Goal: Task Accomplishment & Management: Use online tool/utility

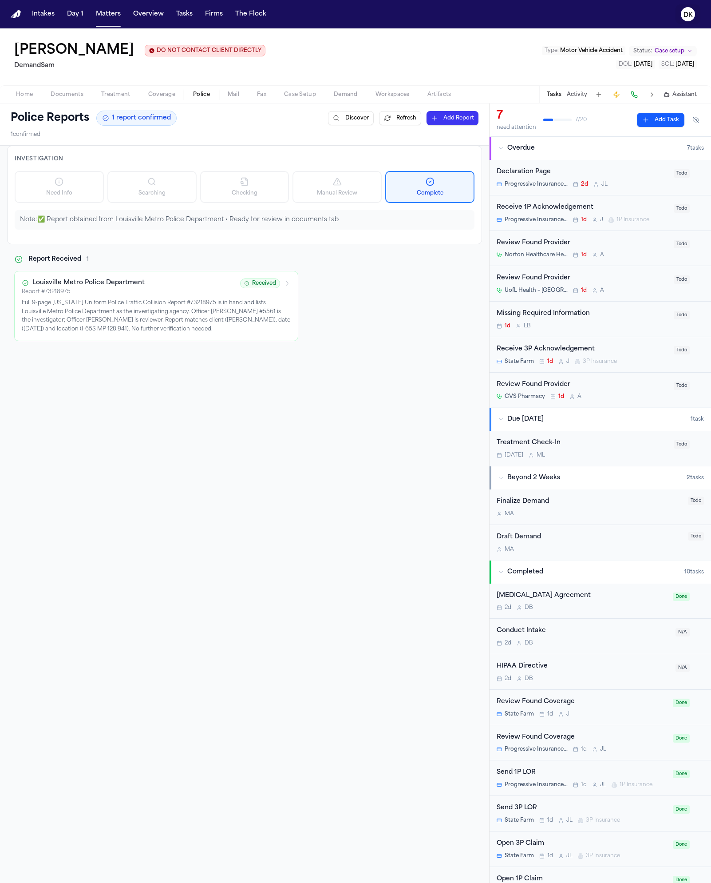
click at [694, 14] on icon "DK" at bounding box center [688, 14] width 14 height 14
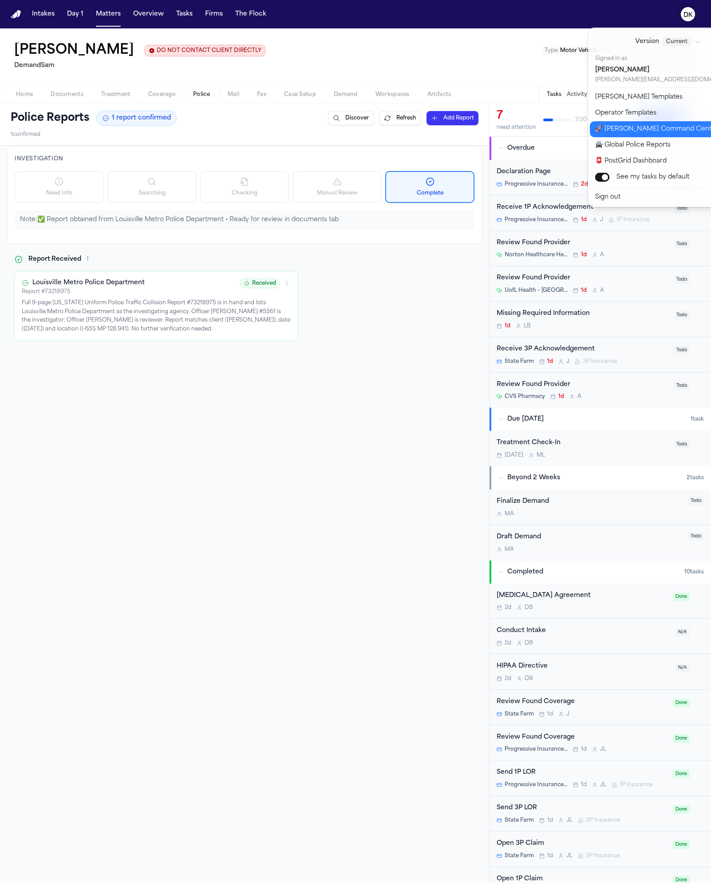
click at [654, 127] on button "🚀 Bland Command Center" at bounding box center [673, 129] width 167 height 16
select select "**"
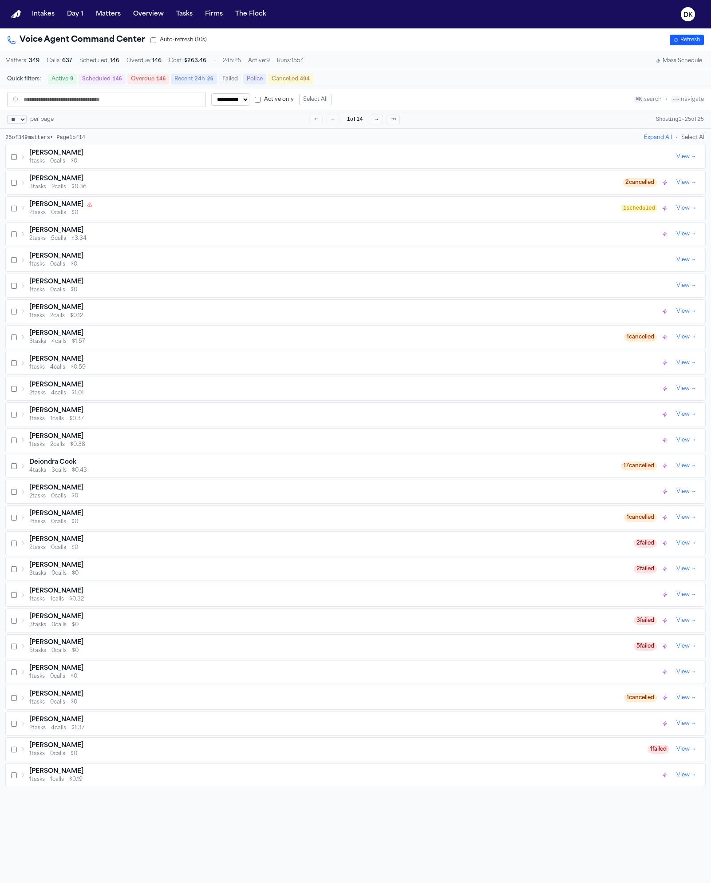
click at [666, 62] on button "Mass Schedule" at bounding box center [679, 60] width 54 height 11
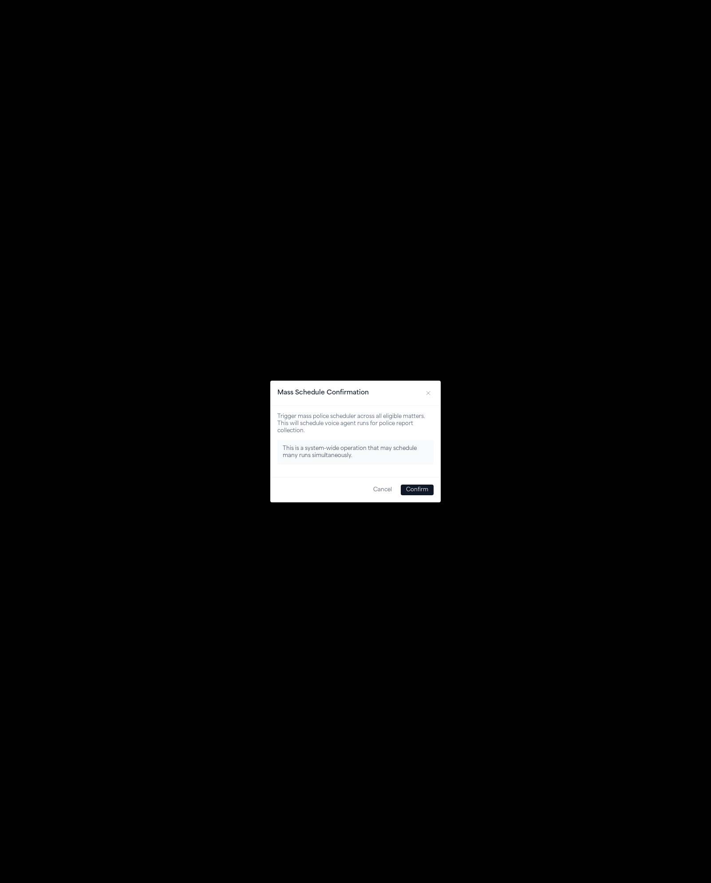
click at [423, 492] on button "Confirm" at bounding box center [417, 489] width 33 height 11
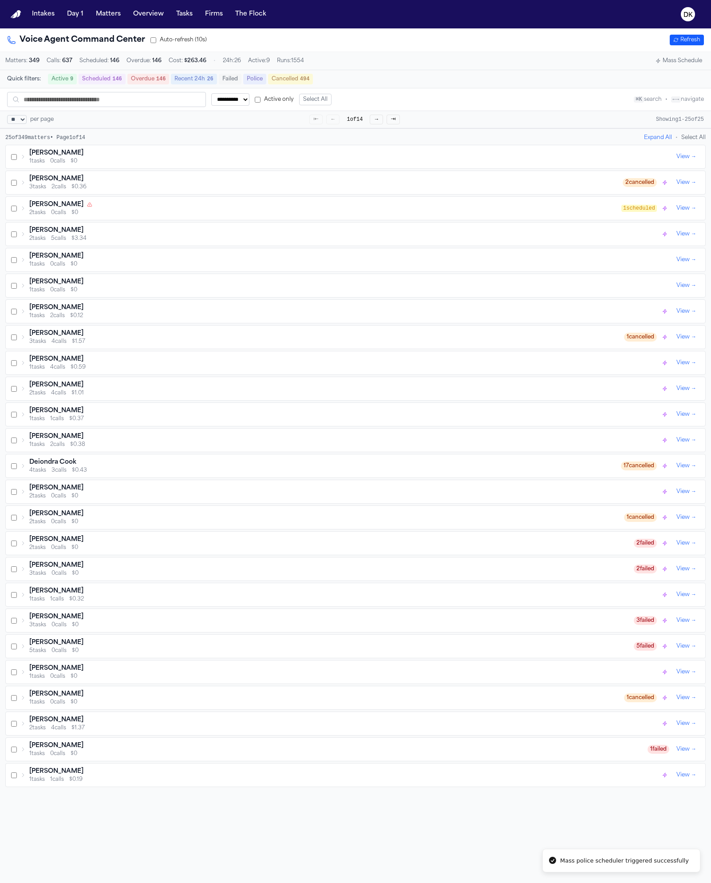
click at [678, 40] on button "Refresh" at bounding box center [687, 40] width 34 height 11
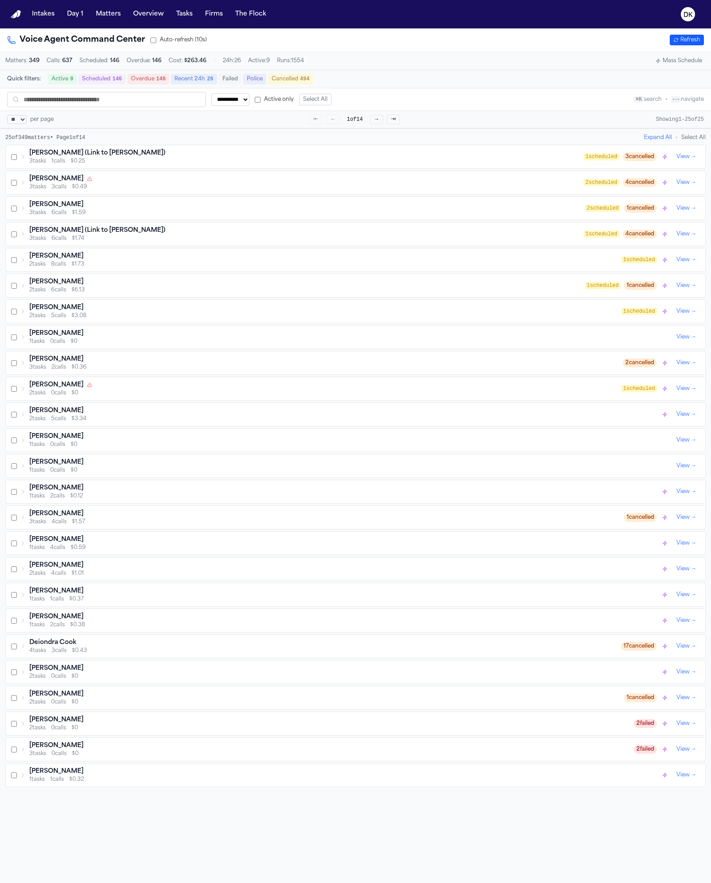
click at [678, 37] on button "Refresh" at bounding box center [687, 40] width 34 height 11
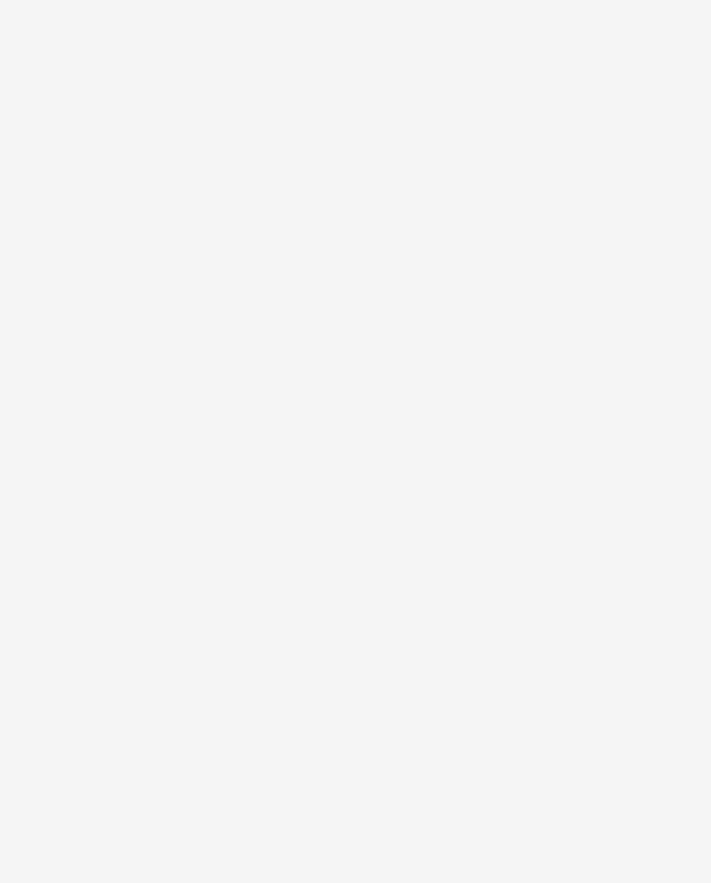
select select "**"
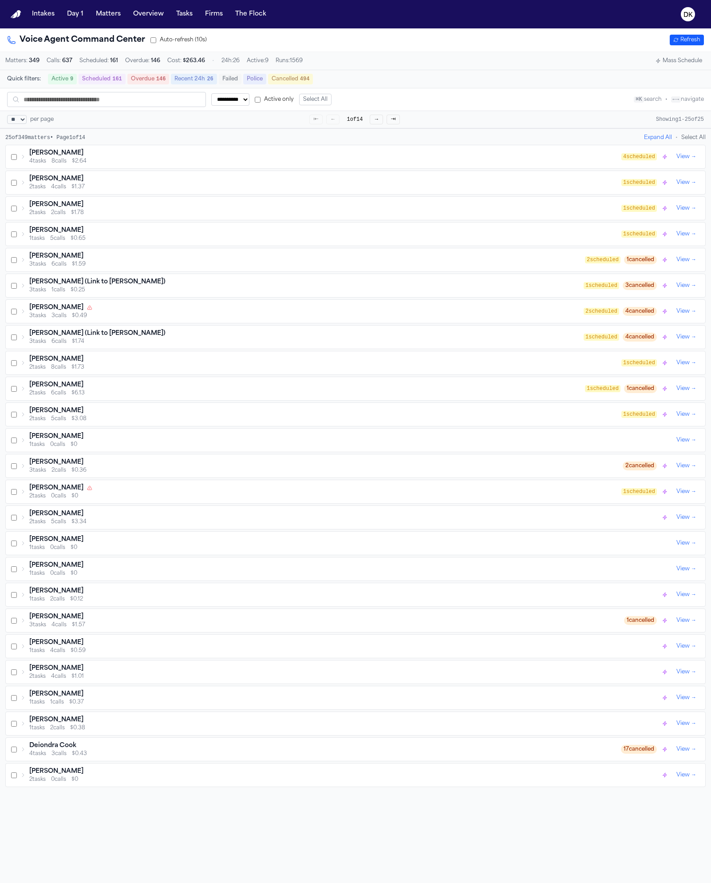
click at [177, 319] on div "3 tasks 3 calls $0.49" at bounding box center [306, 315] width 555 height 7
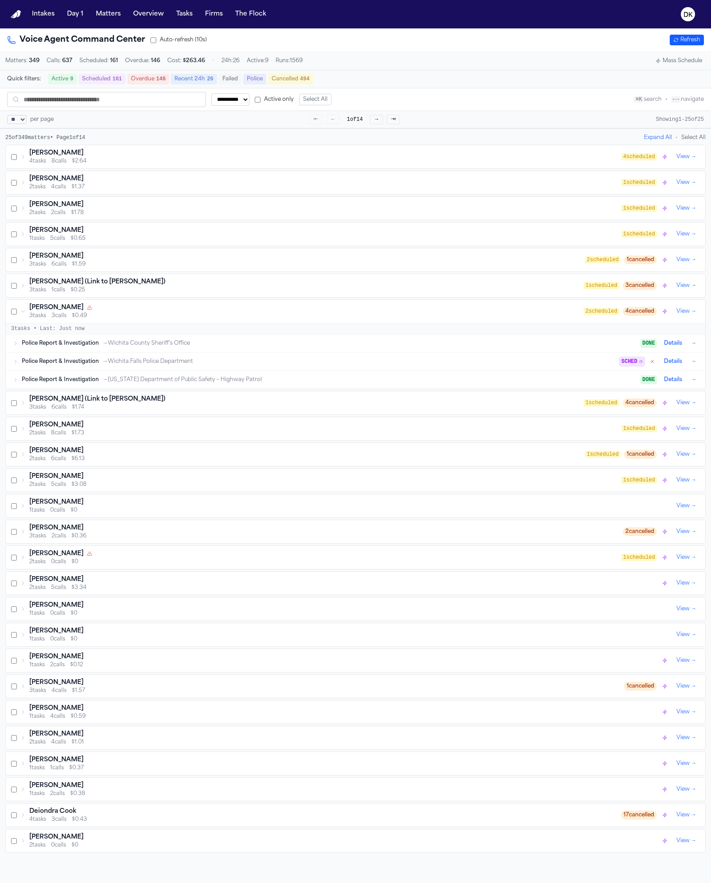
click at [178, 319] on div "3 tasks 3 calls $0.49" at bounding box center [306, 315] width 555 height 7
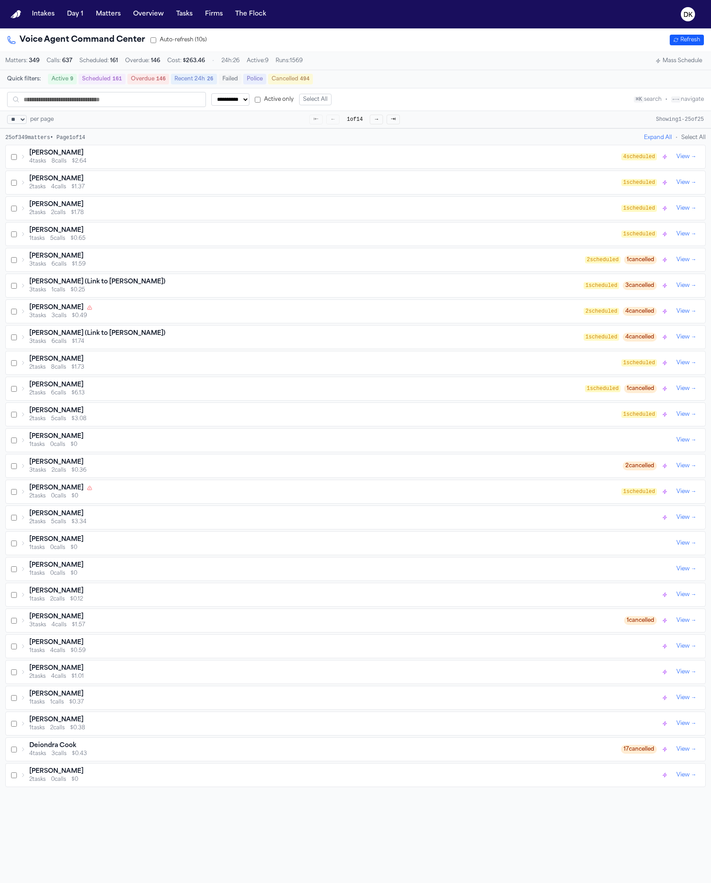
click at [185, 477] on div "[PERSON_NAME] Fall 3 tasks 2 calls $0.36 2 cancelled View →" at bounding box center [356, 465] width 700 height 23
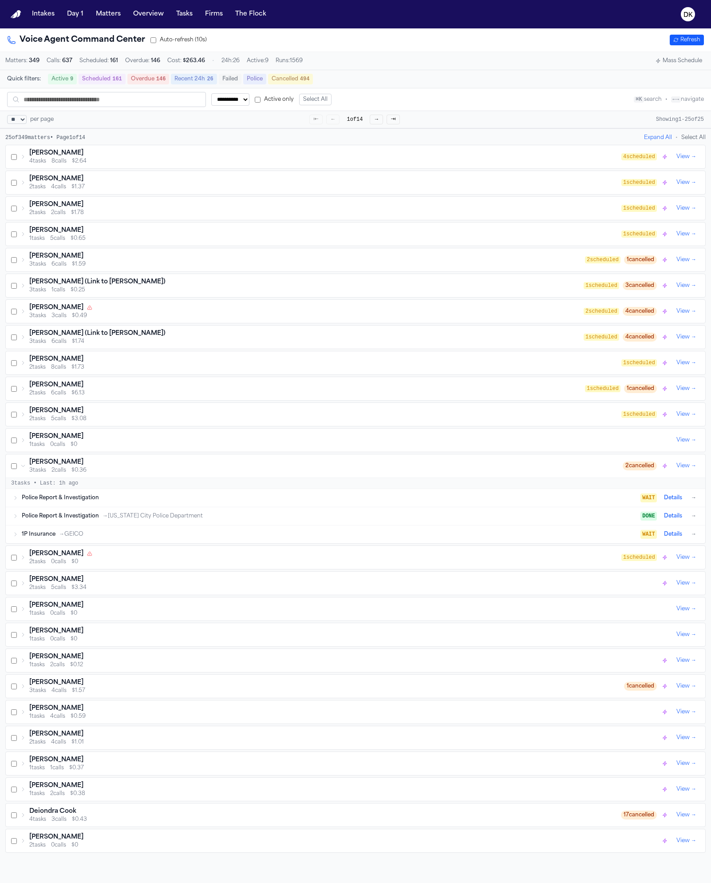
click at [185, 477] on div "[PERSON_NAME] Fall 3 tasks 2 calls $0.36 2 cancelled View →" at bounding box center [356, 465] width 700 height 23
